Goal: Information Seeking & Learning: Learn about a topic

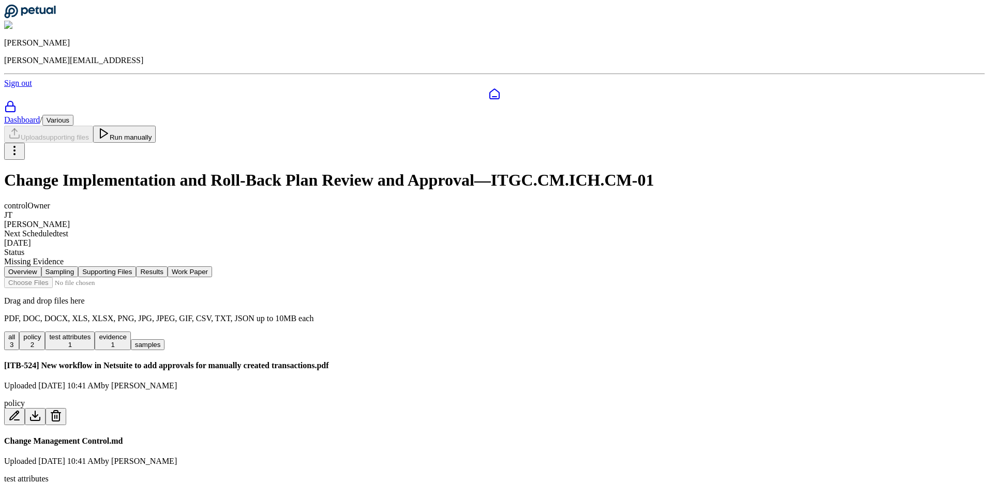
click at [95, 331] on button "test attributes 1" at bounding box center [70, 340] width 50 height 19
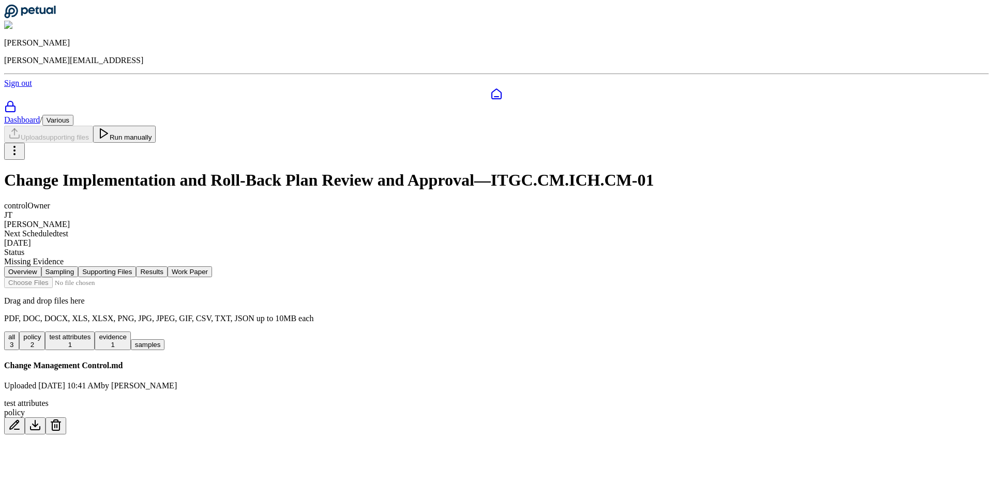
click at [45, 331] on button "policy 2" at bounding box center [32, 340] width 26 height 19
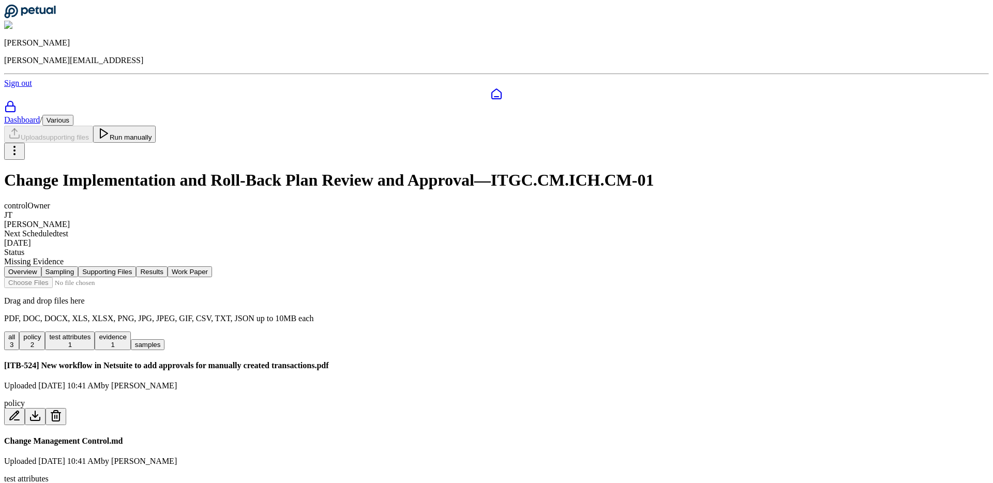
click at [130, 331] on button "evidence 1" at bounding box center [113, 340] width 36 height 19
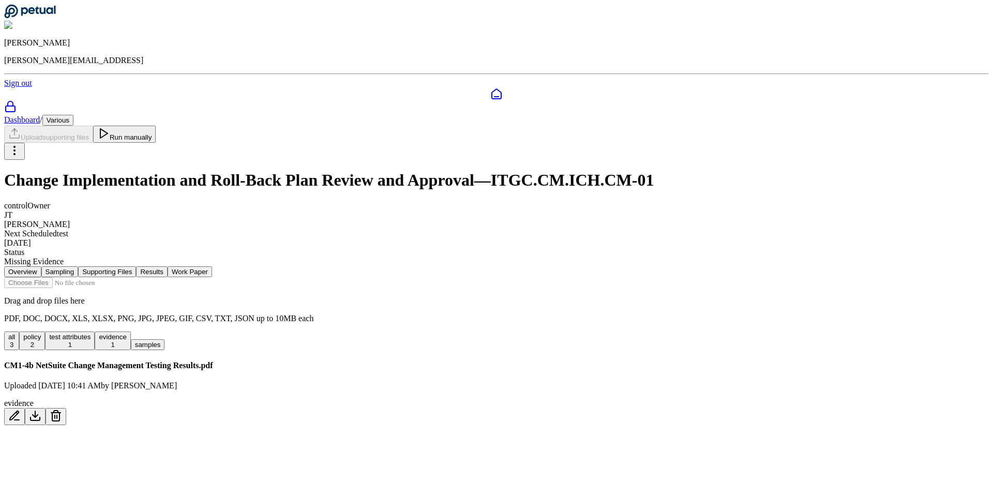
click at [19, 331] on button "all 3" at bounding box center [11, 340] width 15 height 19
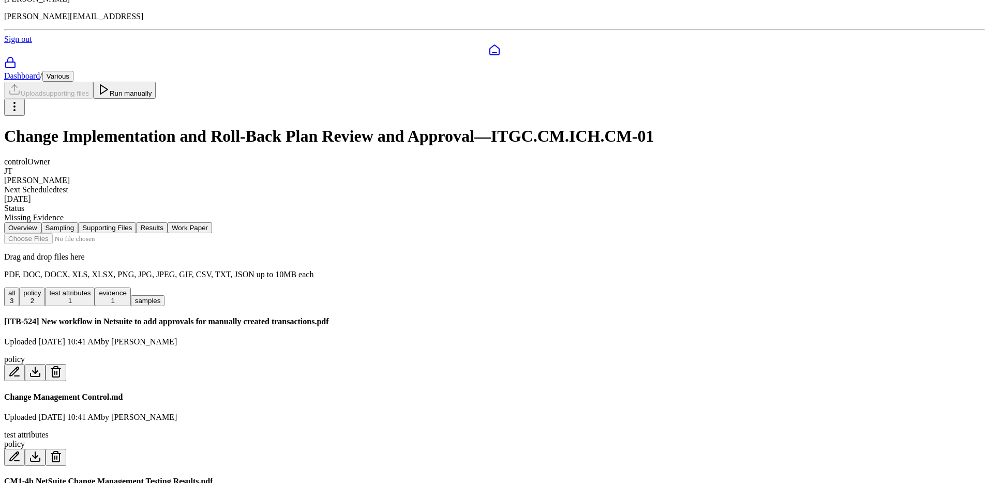
scroll to position [46, 0]
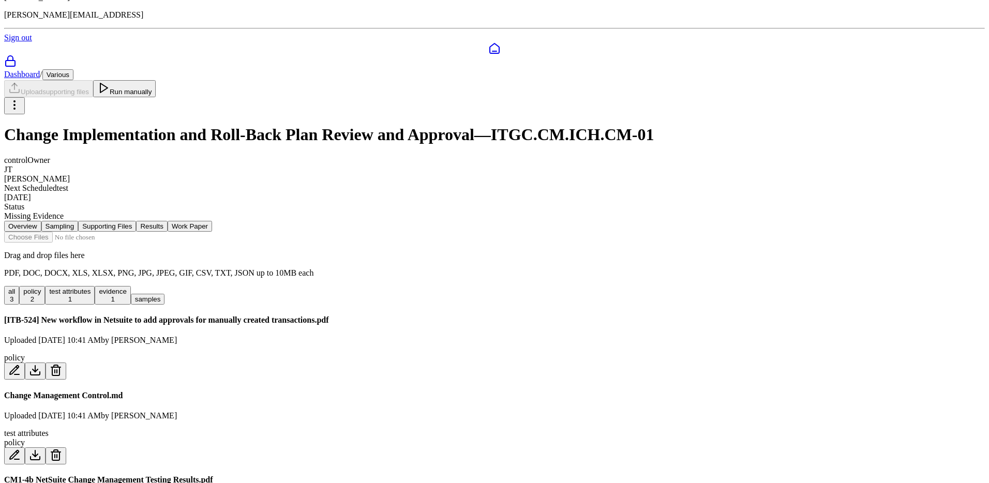
click at [79, 221] on button "Sampling" at bounding box center [59, 226] width 37 height 11
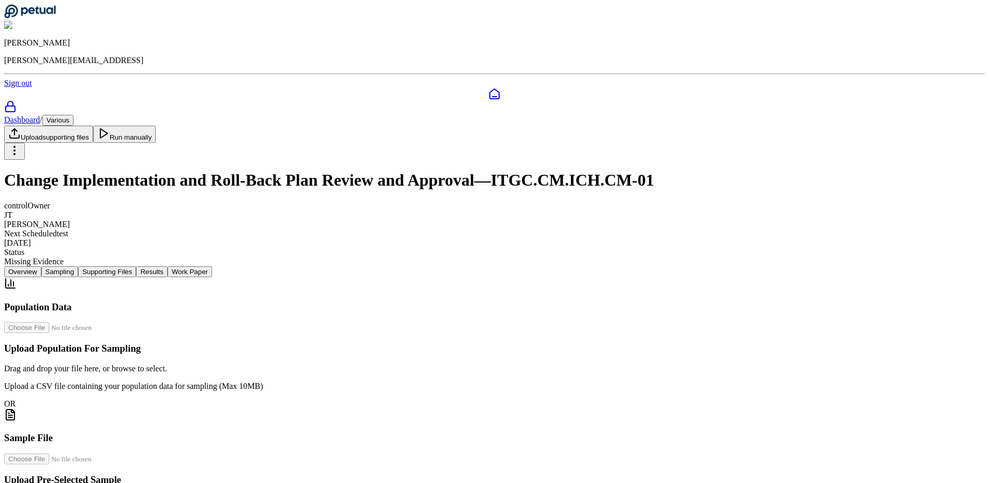
click at [136, 266] on button "Supporting Files" at bounding box center [107, 271] width 58 height 11
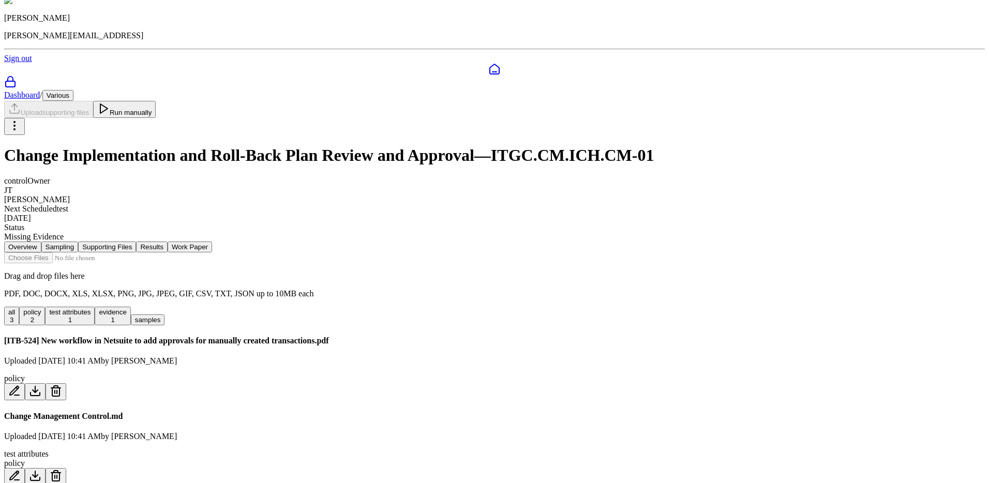
scroll to position [46, 0]
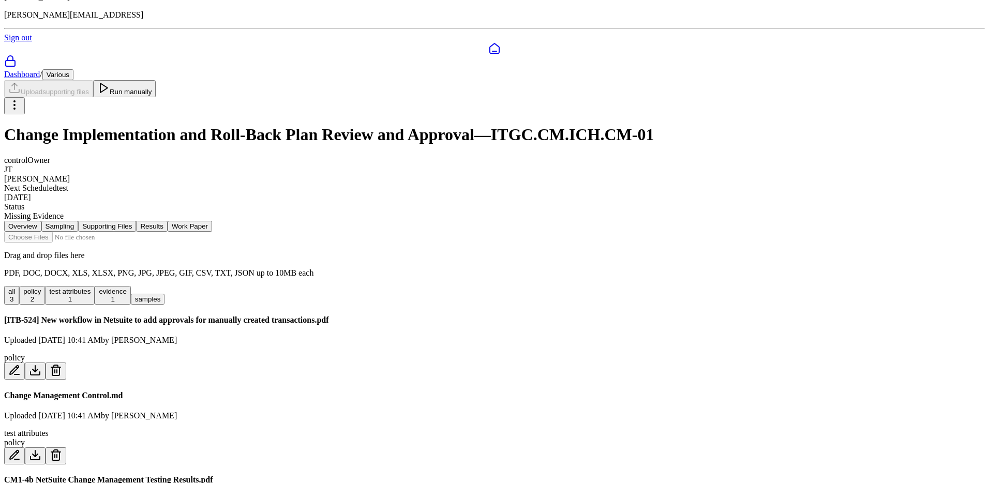
click at [130, 286] on button "evidence 1" at bounding box center [113, 295] width 36 height 19
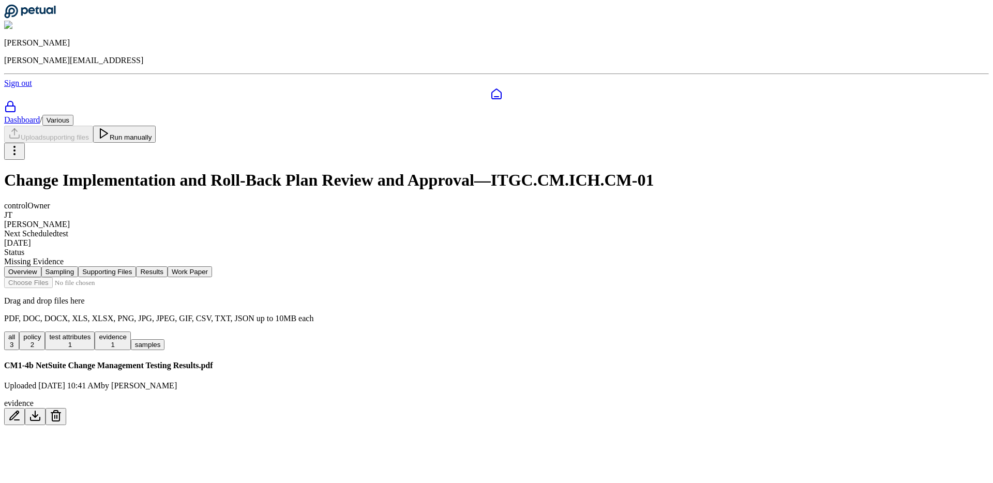
click at [167, 266] on button "Results" at bounding box center [151, 271] width 31 height 11
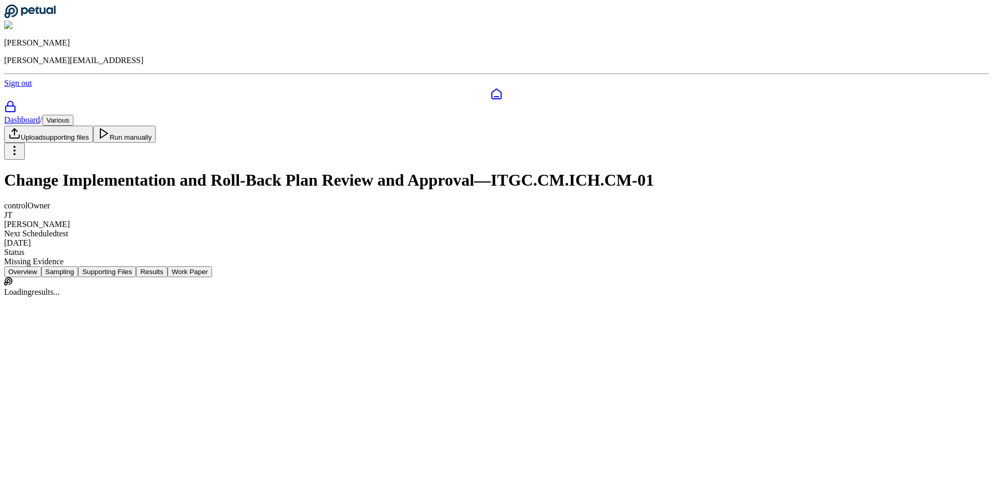
click at [167, 266] on button "Results" at bounding box center [151, 271] width 31 height 11
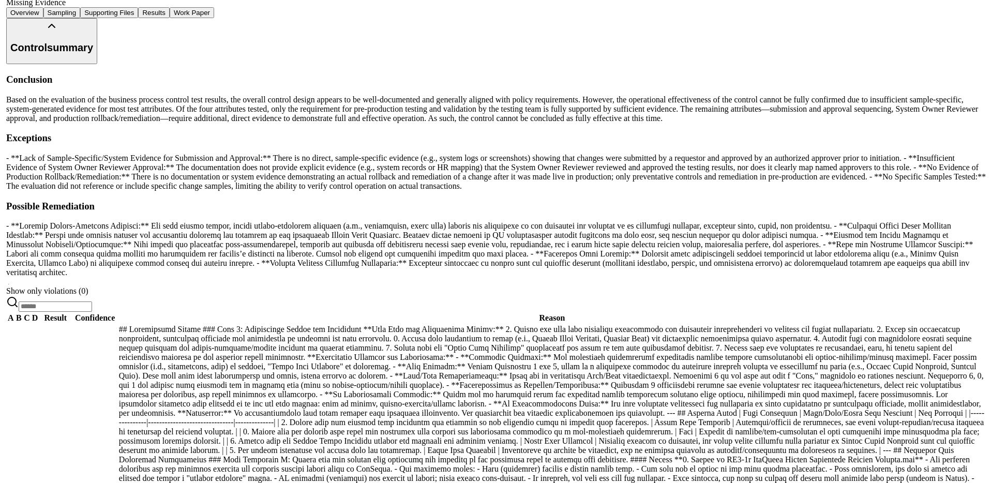
scroll to position [276, 0]
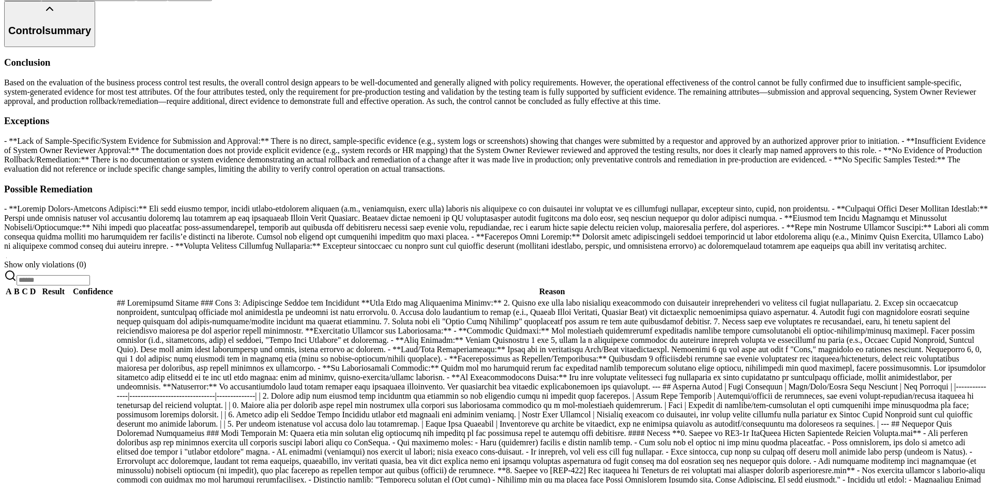
scroll to position [0, 0]
